Goal: Task Accomplishment & Management: Use online tool/utility

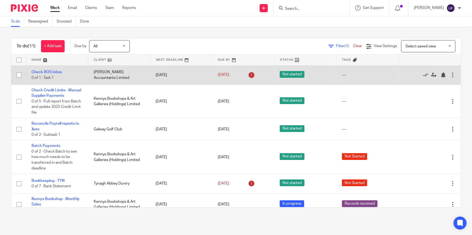
click at [19, 75] on input "checkbox" at bounding box center [19, 75] width 10 height 10
checkbox input "true"
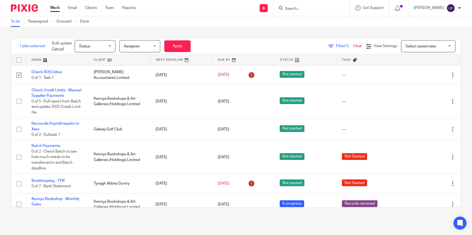
click at [226, 47] on div "Filter (1) Clear View Settings View Settings (1) Filters Clear Save Manage save…" at bounding box center [332, 46] width 258 height 12
click at [182, 47] on button "Apply" at bounding box center [177, 46] width 26 height 12
